Goal: Navigation & Orientation: Find specific page/section

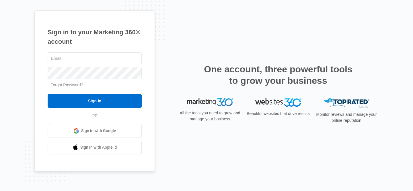
type input "[EMAIL_ADDRESS][DOMAIN_NAME]"
click at [90, 108] on div "heatherb@fiorii.com Forgot Password? Sign In OR Sign in with Google Sign in wit…" at bounding box center [95, 102] width 94 height 103
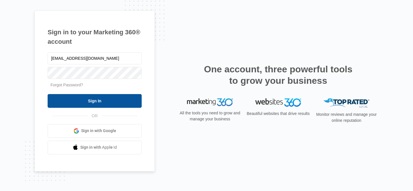
click at [89, 102] on input "Sign In" at bounding box center [95, 101] width 94 height 14
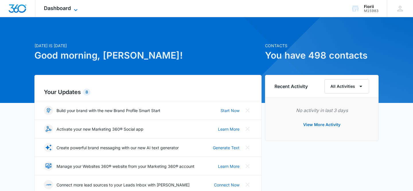
click at [64, 9] on span "Dashboard" at bounding box center [57, 8] width 27 height 6
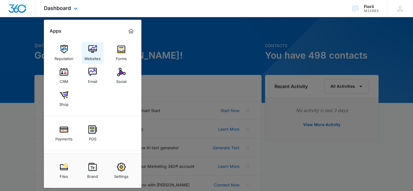
click at [93, 53] on img at bounding box center [92, 49] width 9 height 9
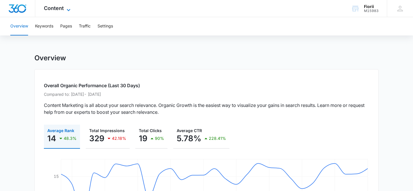
click at [55, 9] on span "Content" at bounding box center [54, 8] width 20 height 6
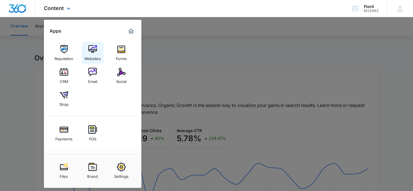
click at [91, 51] on img at bounding box center [92, 49] width 9 height 9
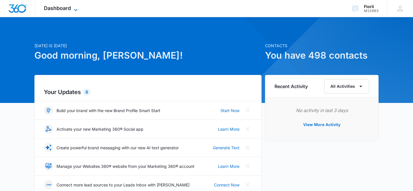
click at [67, 8] on span "Dashboard" at bounding box center [57, 8] width 27 height 6
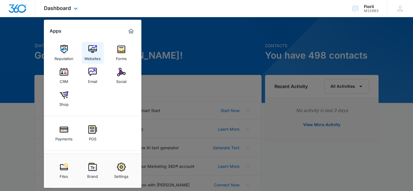
click at [98, 49] on link "Websites" at bounding box center [93, 53] width 22 height 22
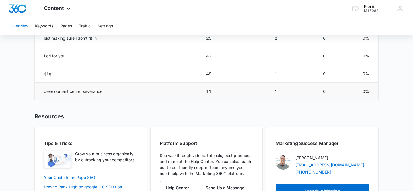
scroll to position [344, 0]
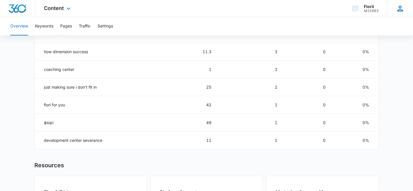
click at [400, 11] on icon at bounding box center [400, 9] width 6 height 6
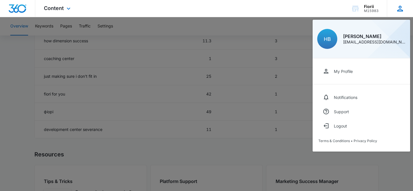
scroll to position [356, 0]
click at [297, 146] on div at bounding box center [206, 95] width 413 height 191
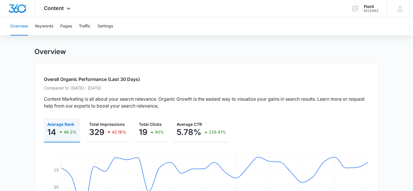
scroll to position [0, 0]
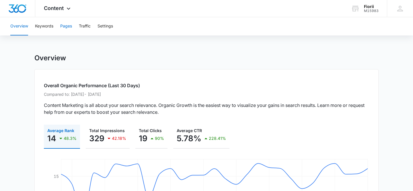
click at [70, 27] on button "Pages" at bounding box center [66, 26] width 12 height 18
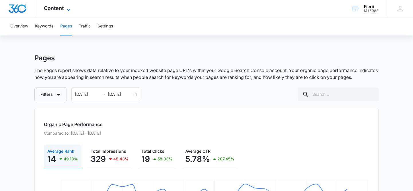
click at [67, 8] on icon at bounding box center [68, 10] width 7 height 7
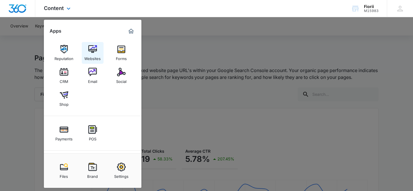
click at [93, 52] on img at bounding box center [92, 49] width 9 height 9
